Goal: Information Seeking & Learning: Learn about a topic

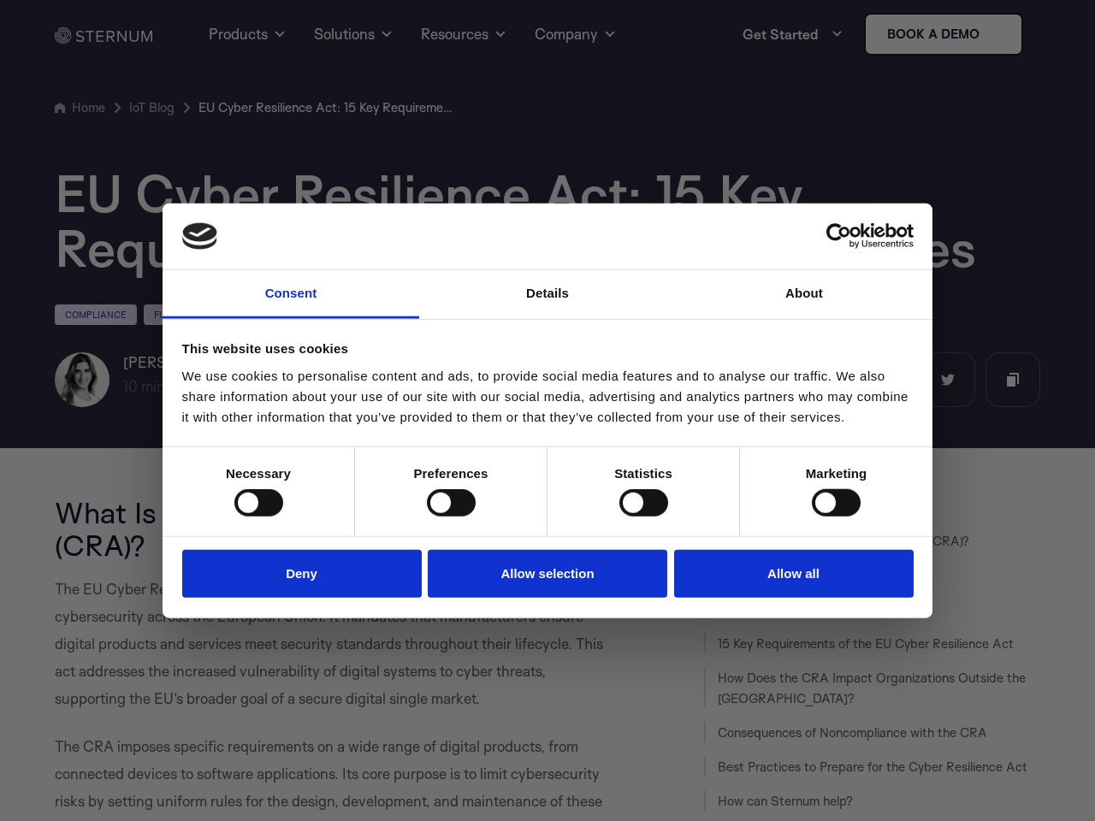
click at [291, 294] on link "Consent" at bounding box center [290, 294] width 257 height 49
click at [547, 294] on link "Details" at bounding box center [547, 294] width 257 height 49
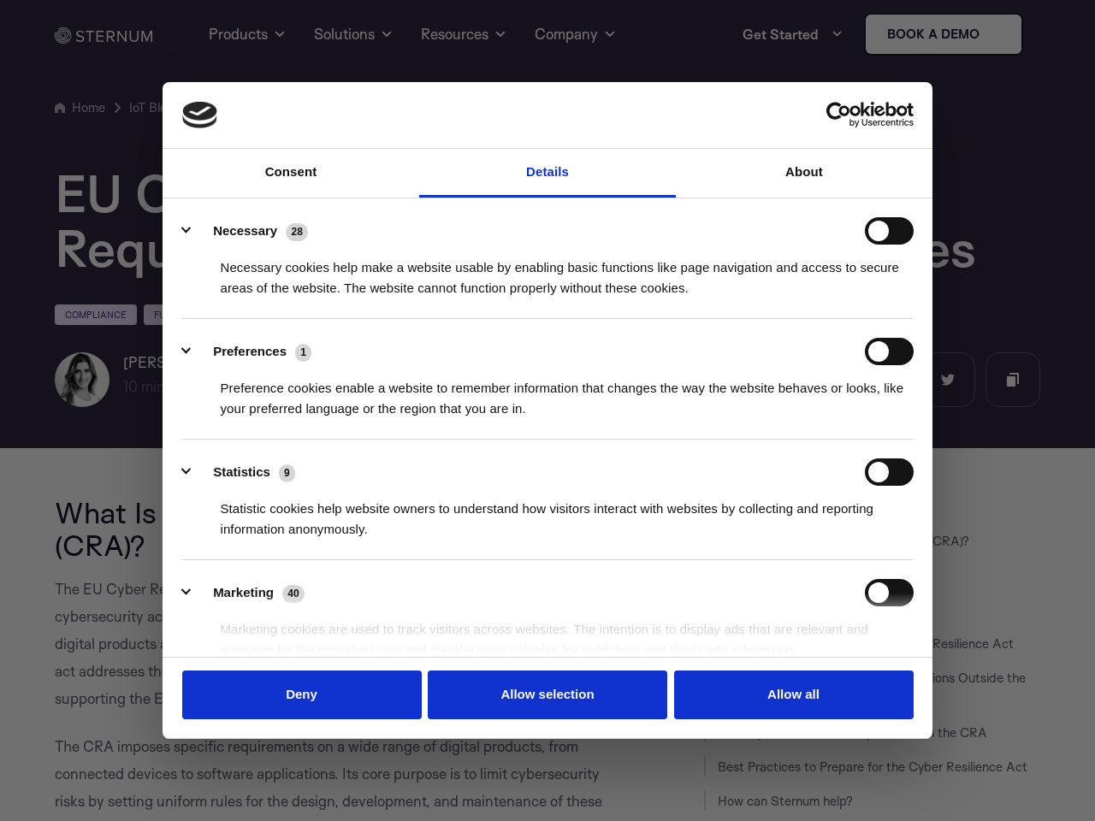
click at [804, 294] on div "Necessary cookies help make a website usable by enabling basic functions like p…" at bounding box center [547, 272] width 731 height 54
click at [258, 503] on div "Statistic cookies help website owners to understand how visitors interact with …" at bounding box center [547, 513] width 731 height 54
click at [451, 503] on div "Statistic cookies help website owners to understand how visitors interact with …" at bounding box center [547, 513] width 731 height 54
click at [643, 503] on div "Statistic cookies help website owners to understand how visitors interact with …" at bounding box center [547, 513] width 731 height 54
click at [835, 503] on div "Statistic cookies help website owners to understand how visitors interact with …" at bounding box center [547, 513] width 731 height 54
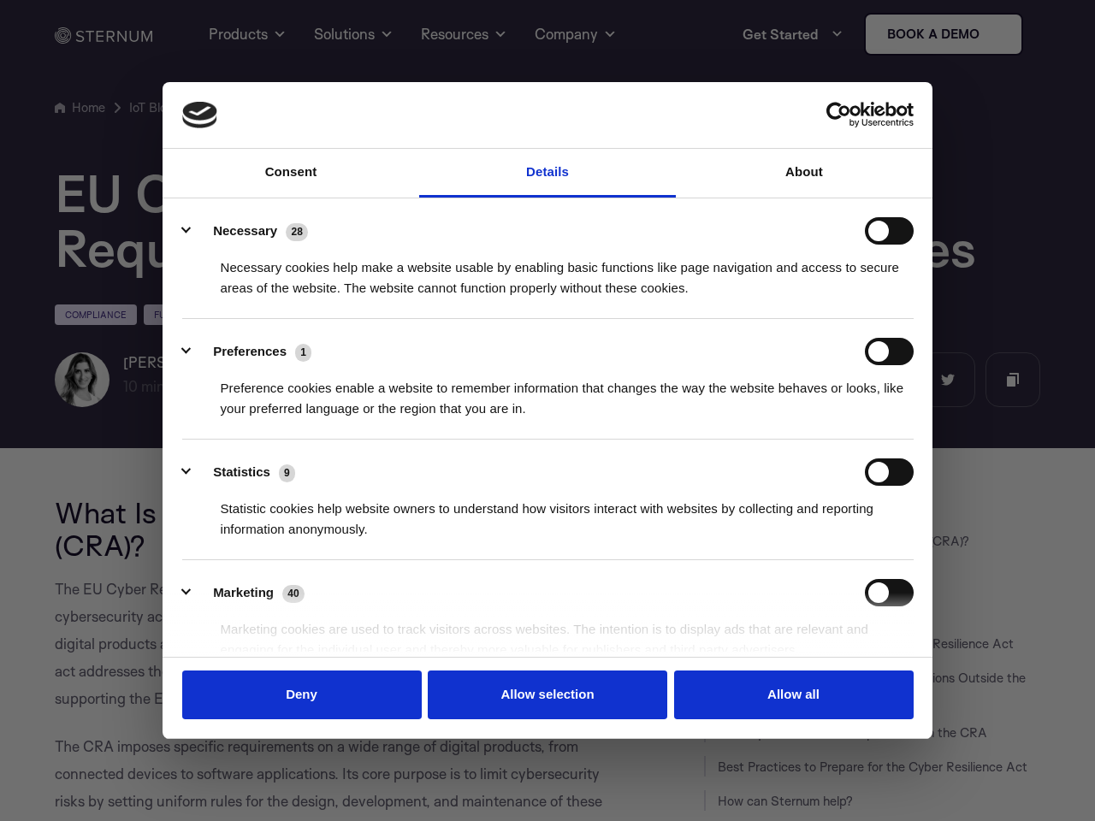
click at [302, 573] on li "Marketing 40 Marketing cookies are used to track visitors across websites. The …" at bounding box center [547, 620] width 731 height 121
click at [547, 573] on li "Marketing 40 Marketing cookies are used to track visitors across websites. The …" at bounding box center [547, 620] width 731 height 121
click at [794, 573] on li "Marketing 40 Marketing cookies are used to track visitors across websites. The …" at bounding box center [547, 620] width 731 height 121
